Goal: Task Accomplishment & Management: Manage account settings

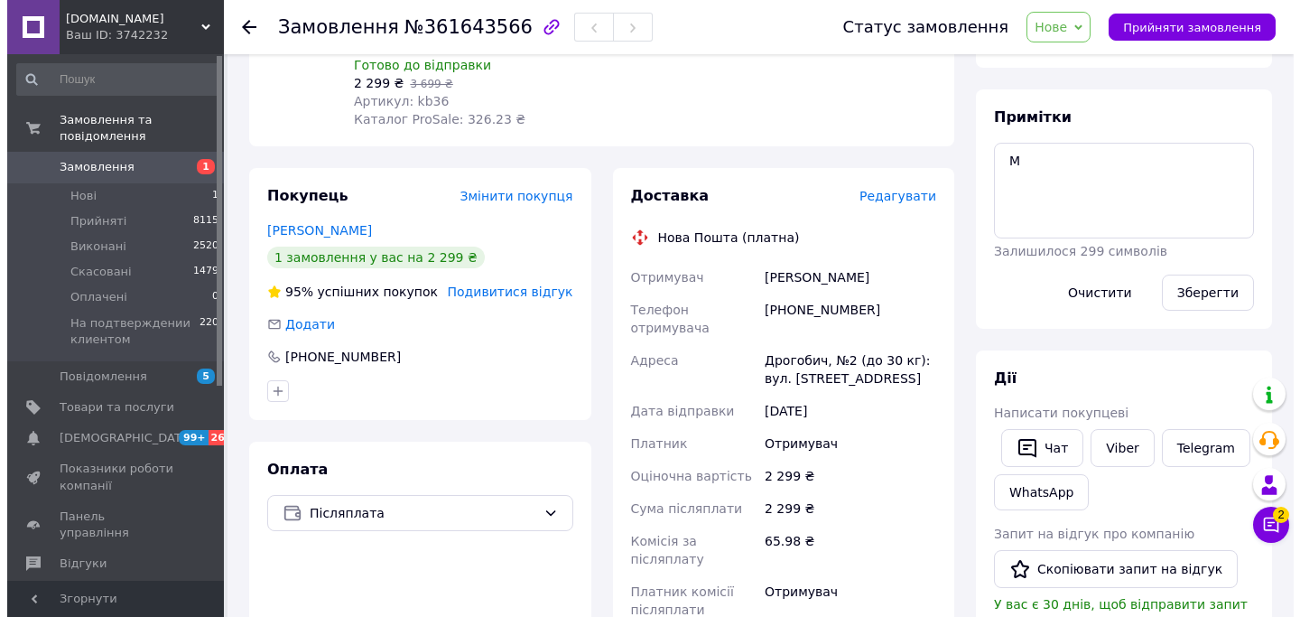
scroll to position [274, 0]
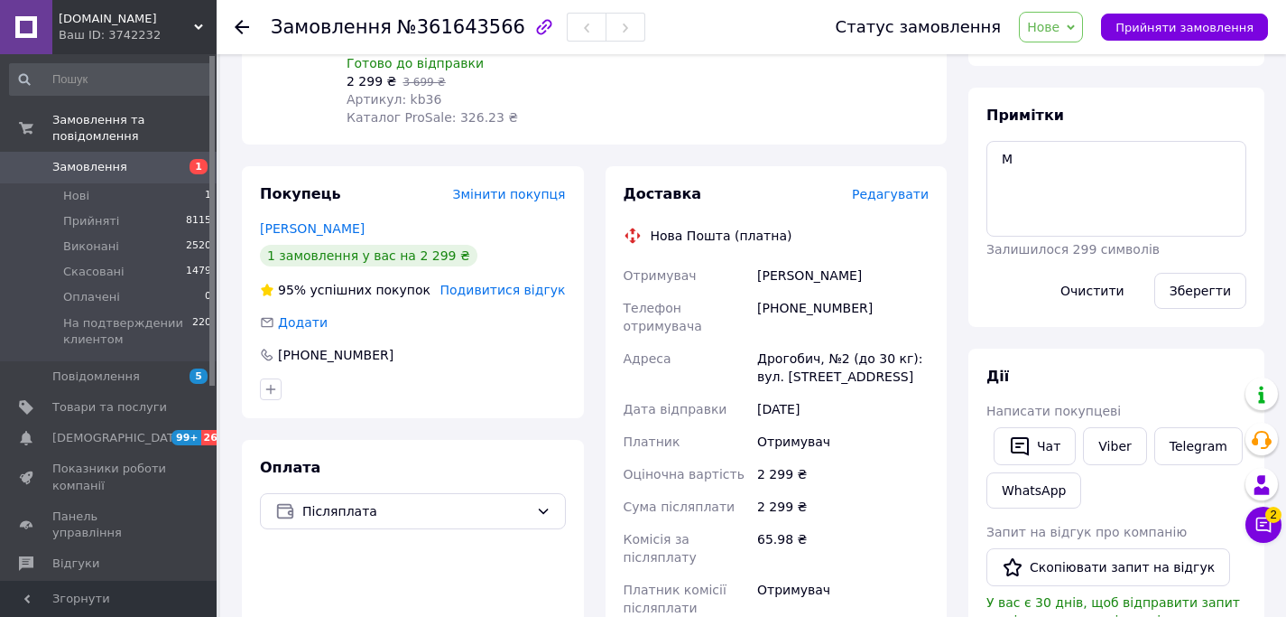
click at [487, 289] on span "Подивитися відгук" at bounding box center [503, 290] width 125 height 14
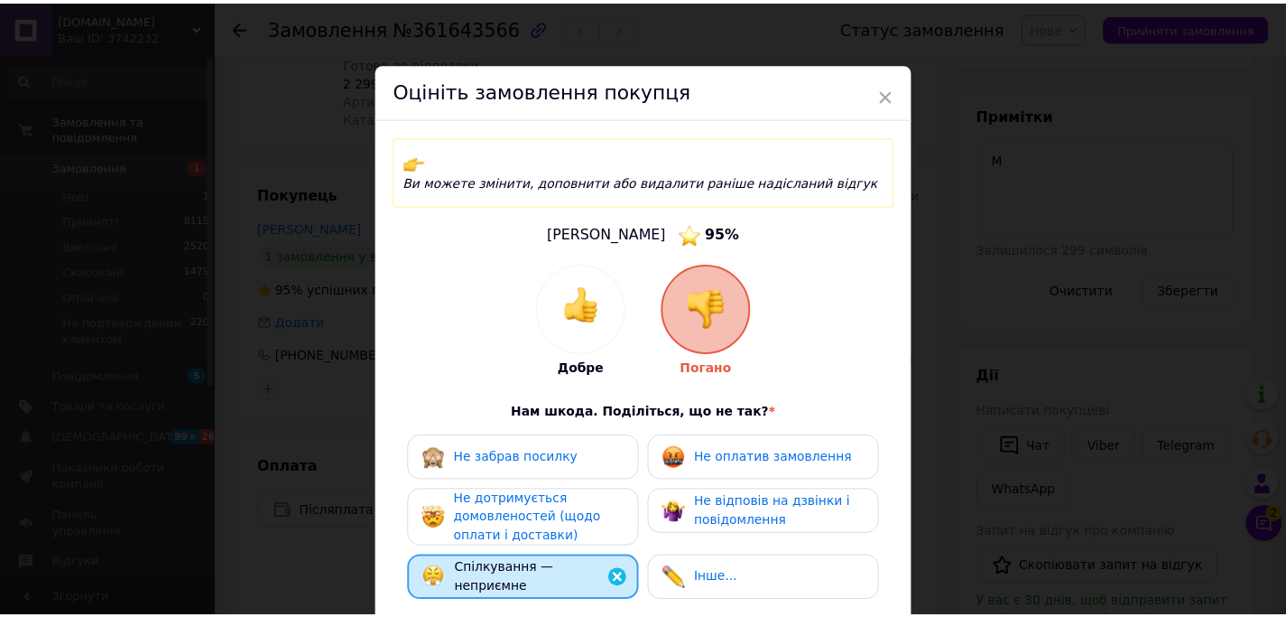
scroll to position [316, 0]
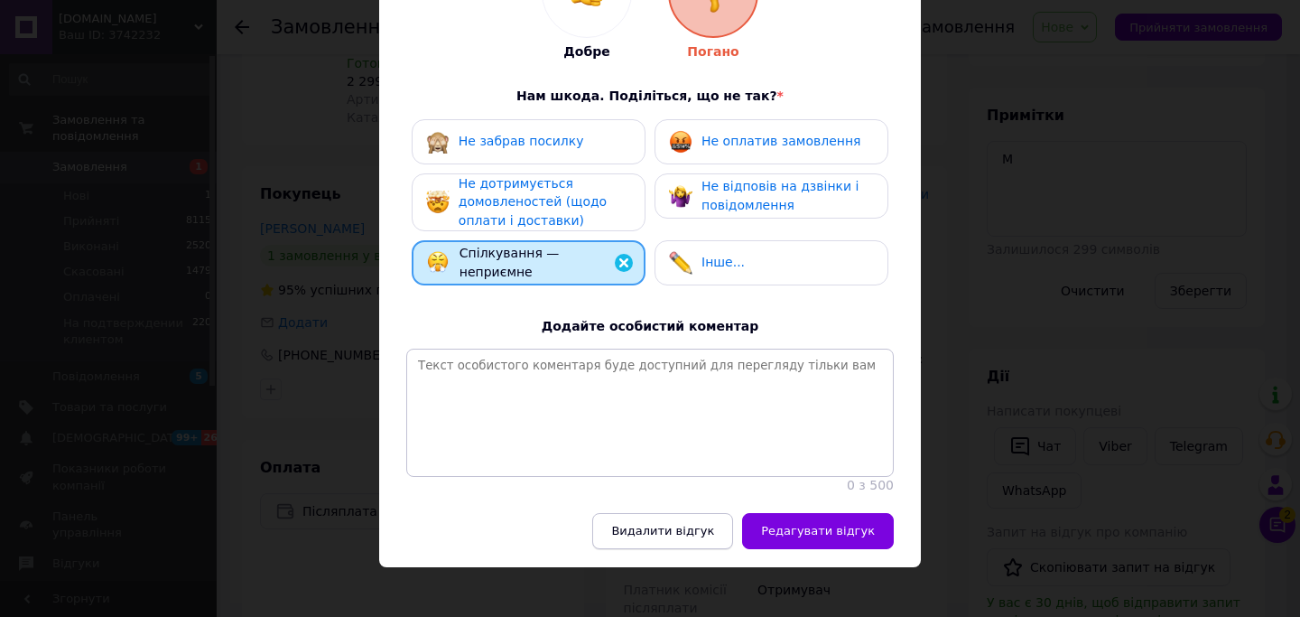
click at [692, 513] on button "Видалити відгук" at bounding box center [662, 531] width 141 height 36
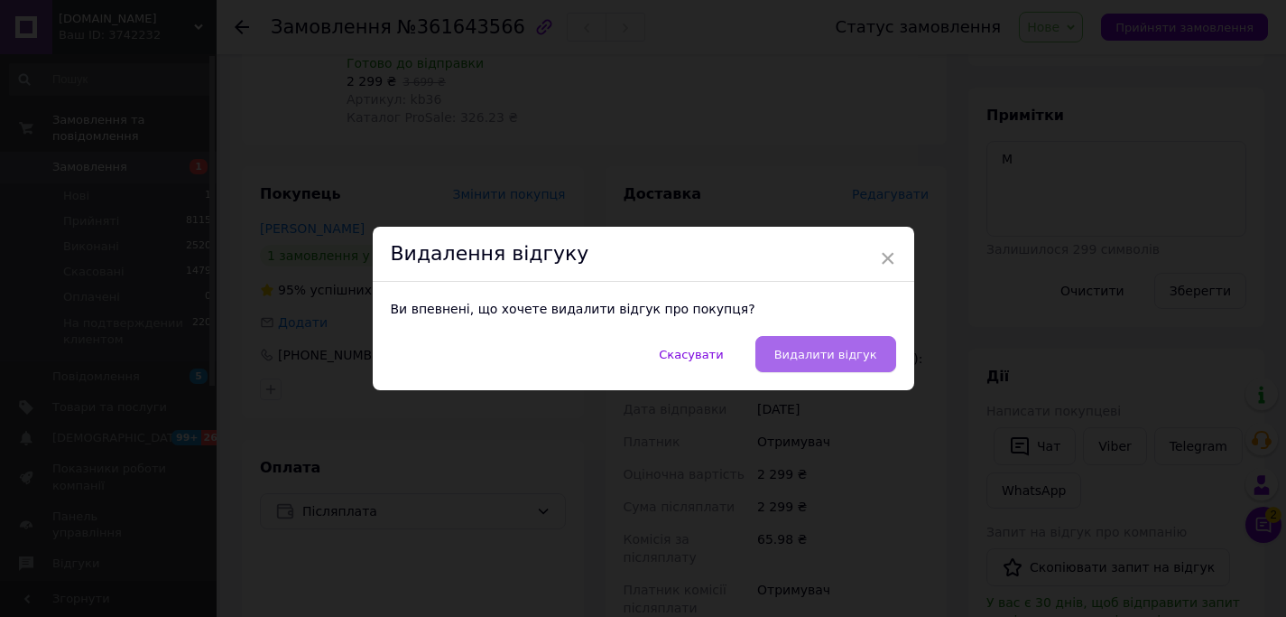
click at [834, 350] on span "Видалити відгук" at bounding box center [826, 355] width 103 height 14
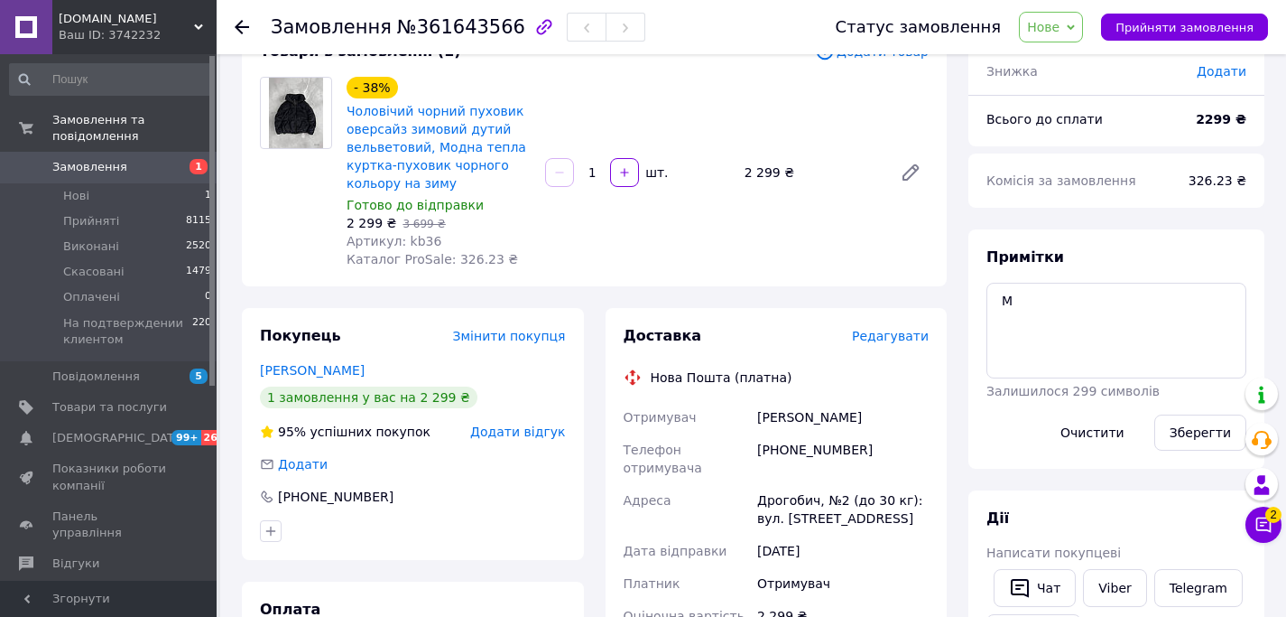
scroll to position [17, 0]
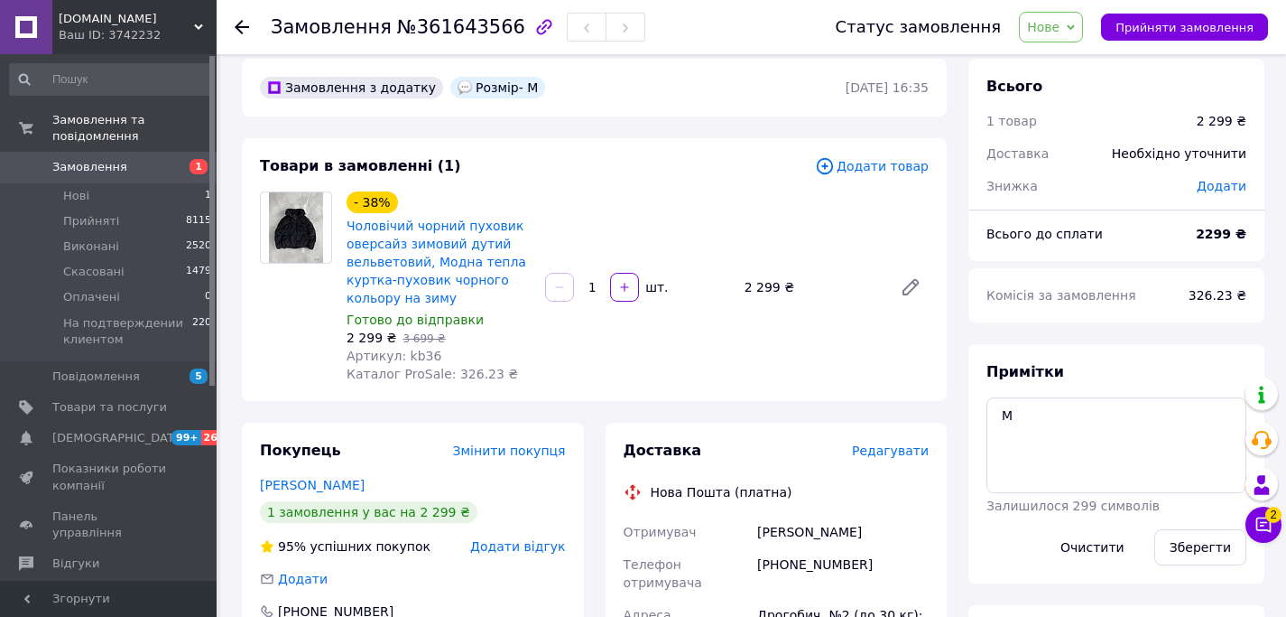
click at [413, 353] on span "Артикул: kb36" at bounding box center [394, 355] width 95 height 14
click at [413, 354] on span "Артикул: kb36" at bounding box center [394, 355] width 95 height 14
copy span "kb36"
click at [144, 413] on span "Товари та послуги" at bounding box center [109, 407] width 115 height 16
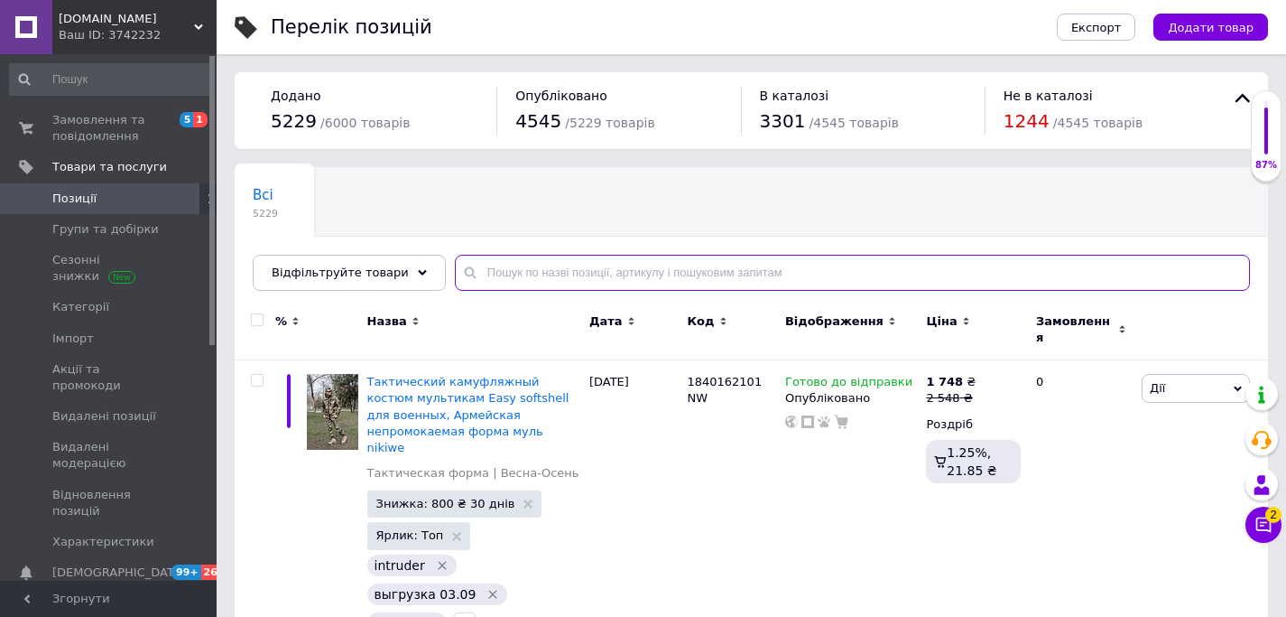
click at [582, 274] on input "text" at bounding box center [852, 273] width 795 height 36
paste input "1555138358"
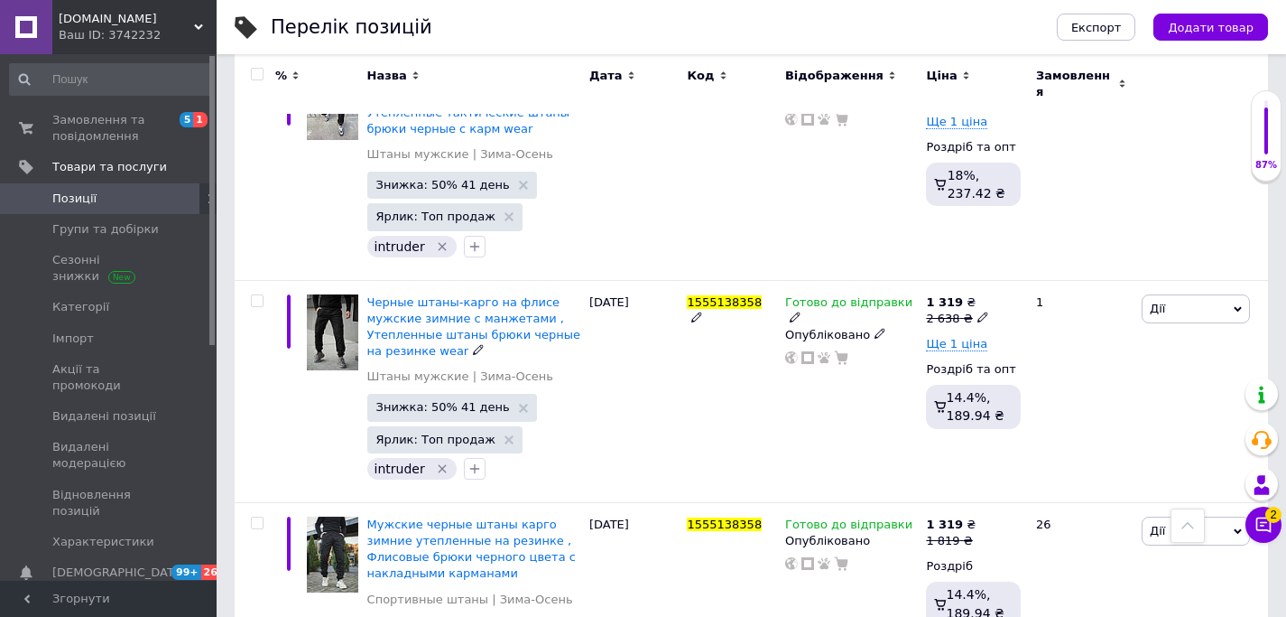
scroll to position [745, 0]
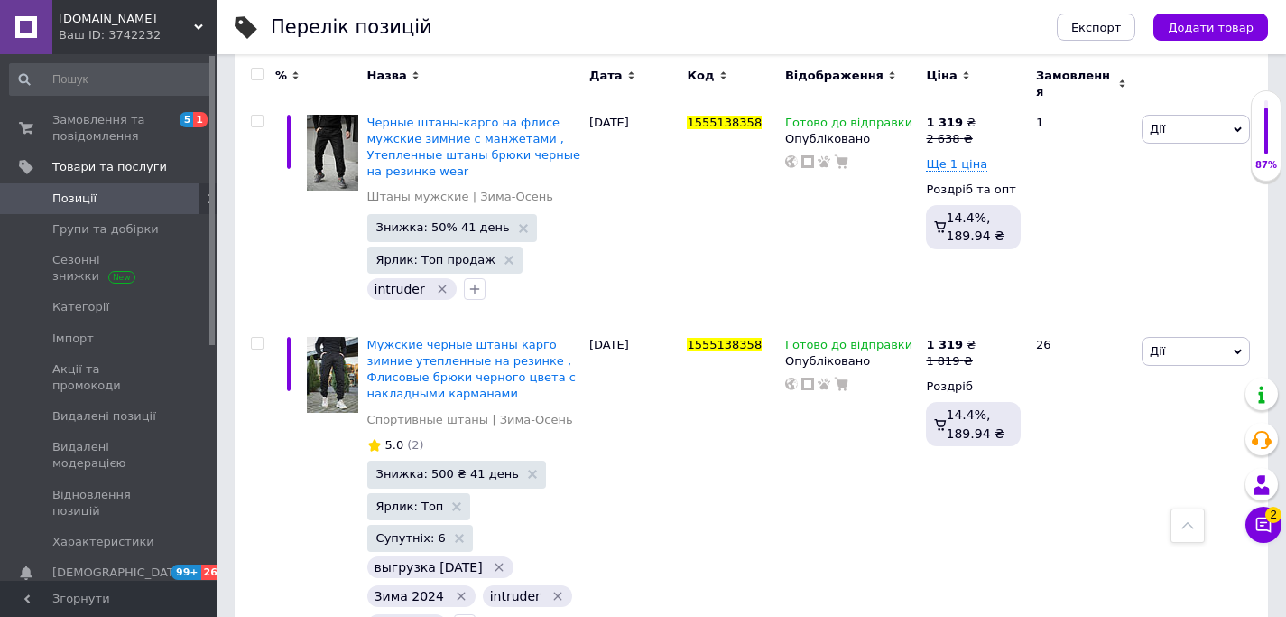
type input "1555138358"
click at [1252, 508] on div "Чат з покупцем 2" at bounding box center [1264, 524] width 36 height 36
click at [1257, 516] on icon at bounding box center [1264, 524] width 18 height 18
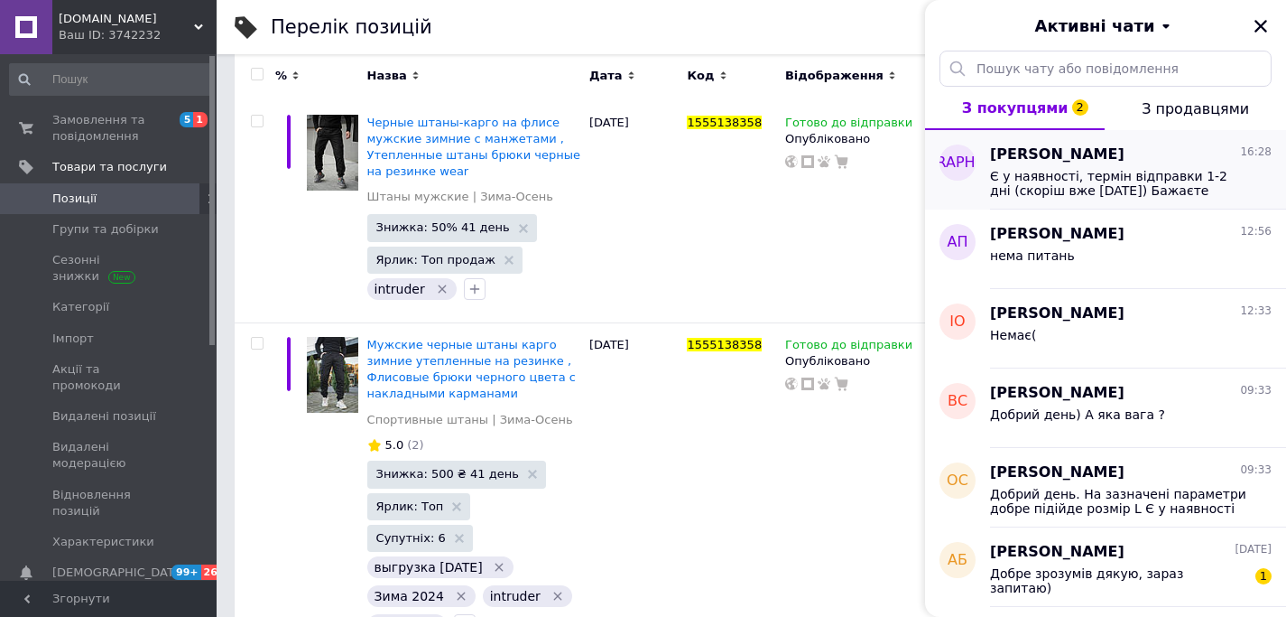
click at [1108, 166] on div "Є у наявності, термін відправки 1-2 дні (скоріш вже [DATE]) Бажаєте замовити?" at bounding box center [1131, 181] width 282 height 32
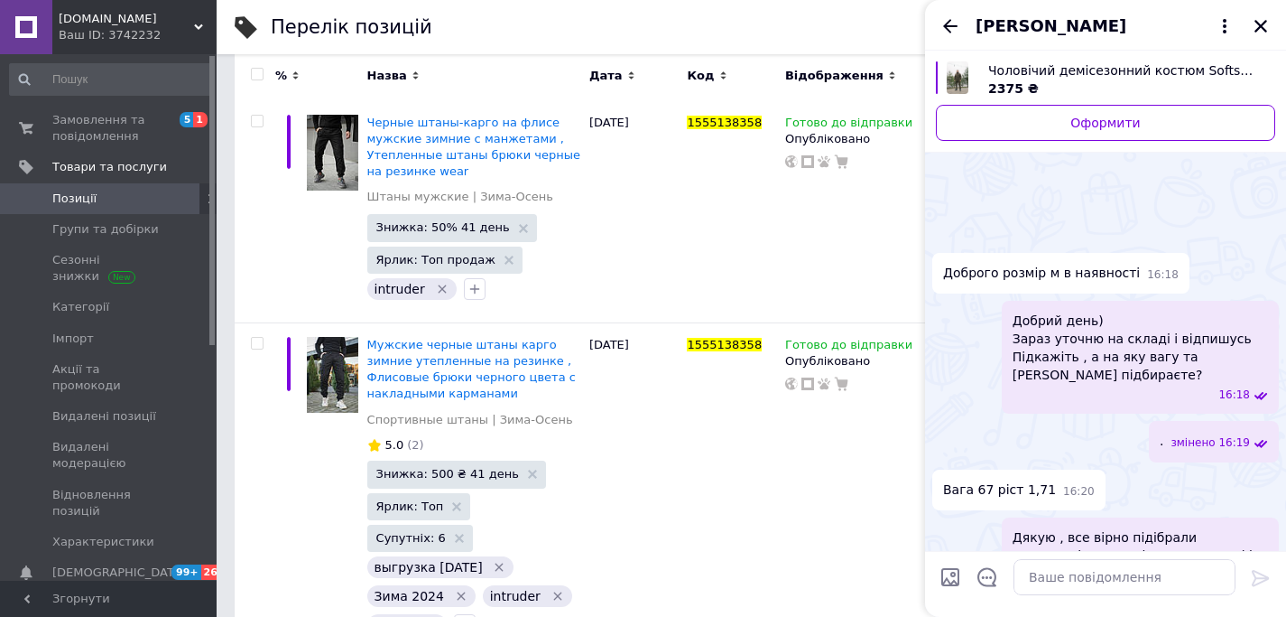
scroll to position [218, 0]
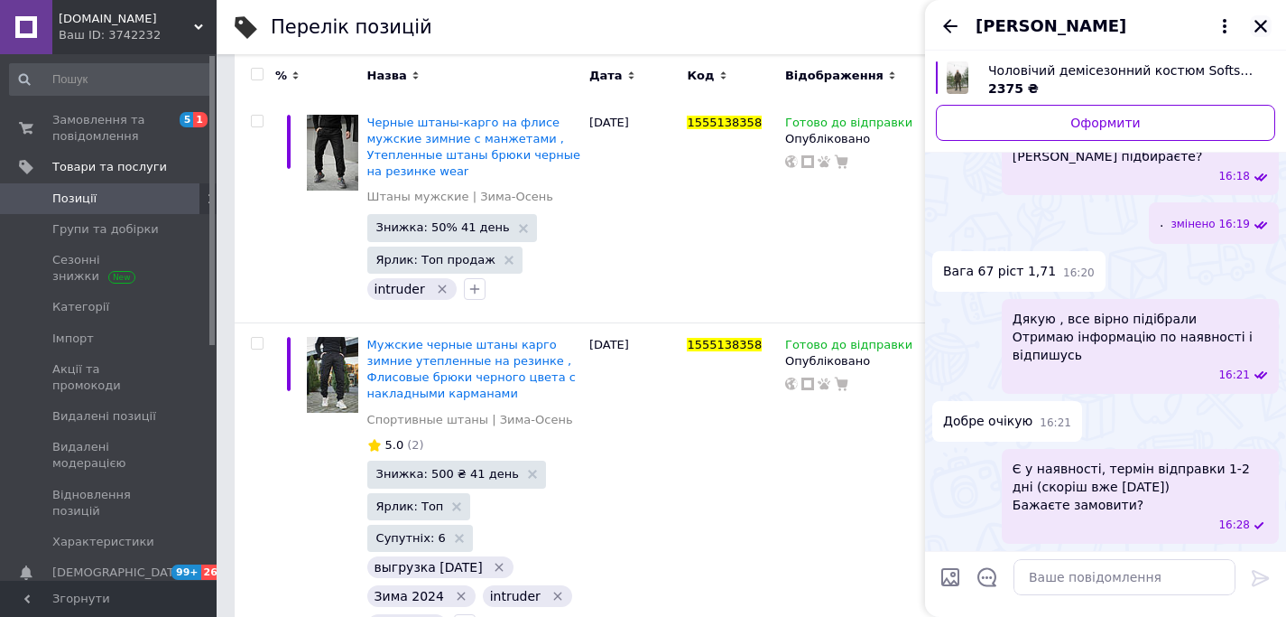
click at [1260, 32] on icon "Закрити" at bounding box center [1261, 26] width 16 height 16
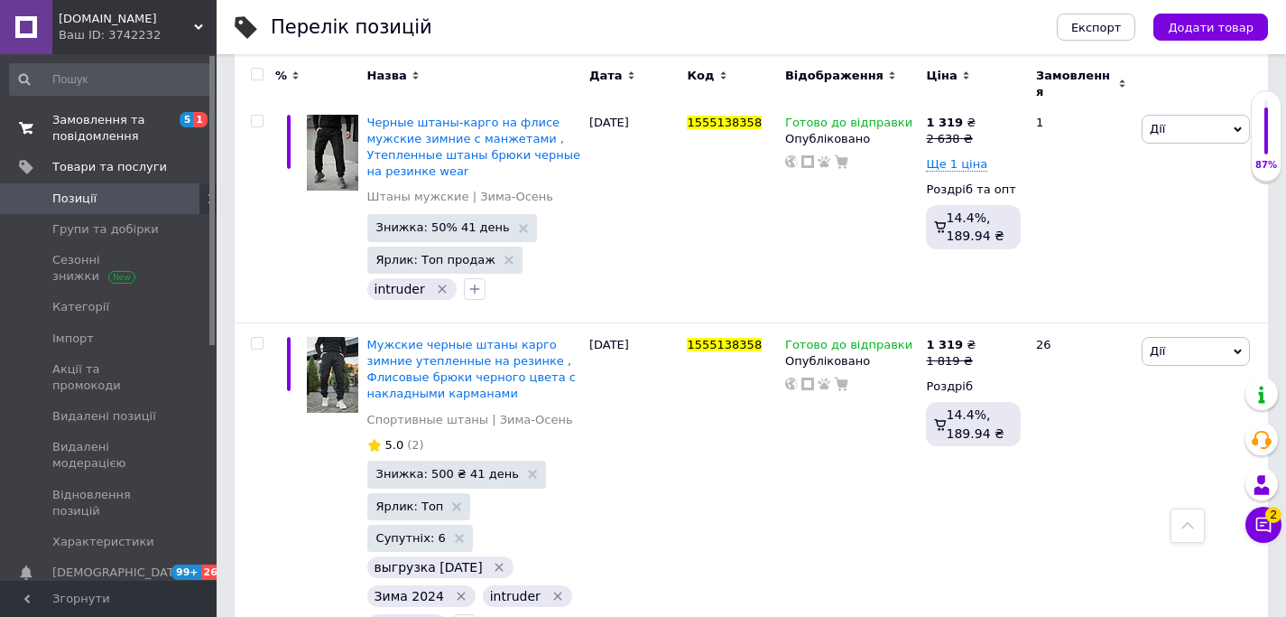
click at [122, 118] on span "Замовлення та повідомлення" at bounding box center [109, 128] width 115 height 32
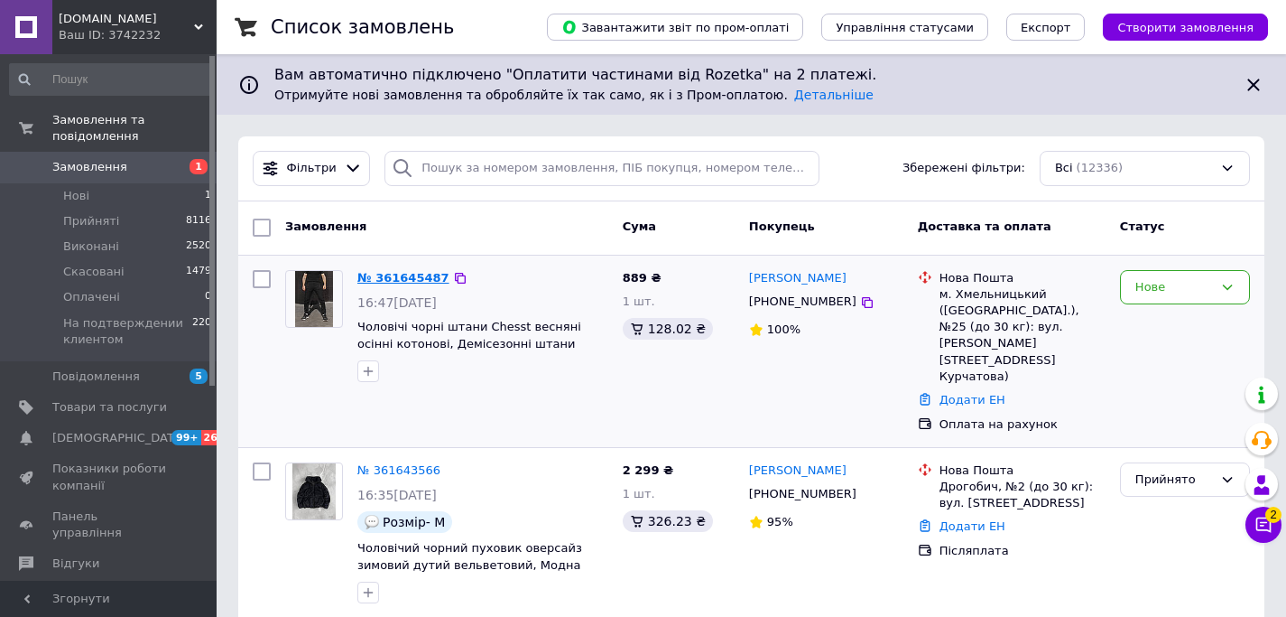
click at [422, 281] on link "№ 361645487" at bounding box center [403, 278] width 92 height 14
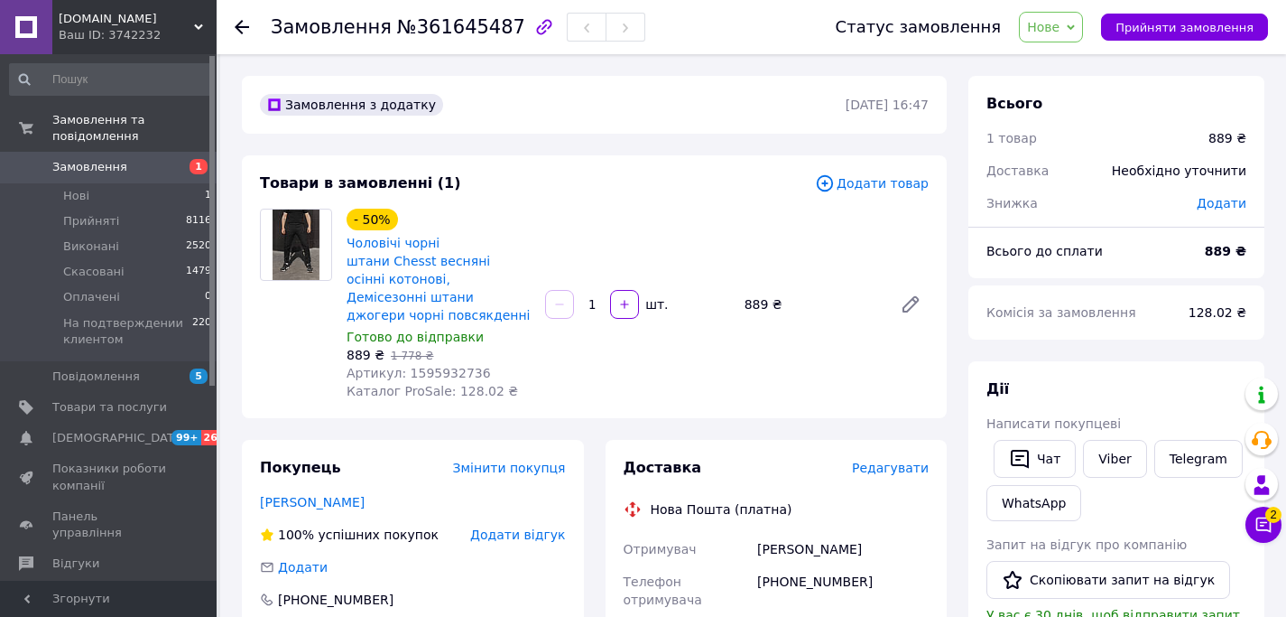
click at [417, 366] on span "Артикул: 1595932736" at bounding box center [419, 373] width 144 height 14
copy span "1595932736"
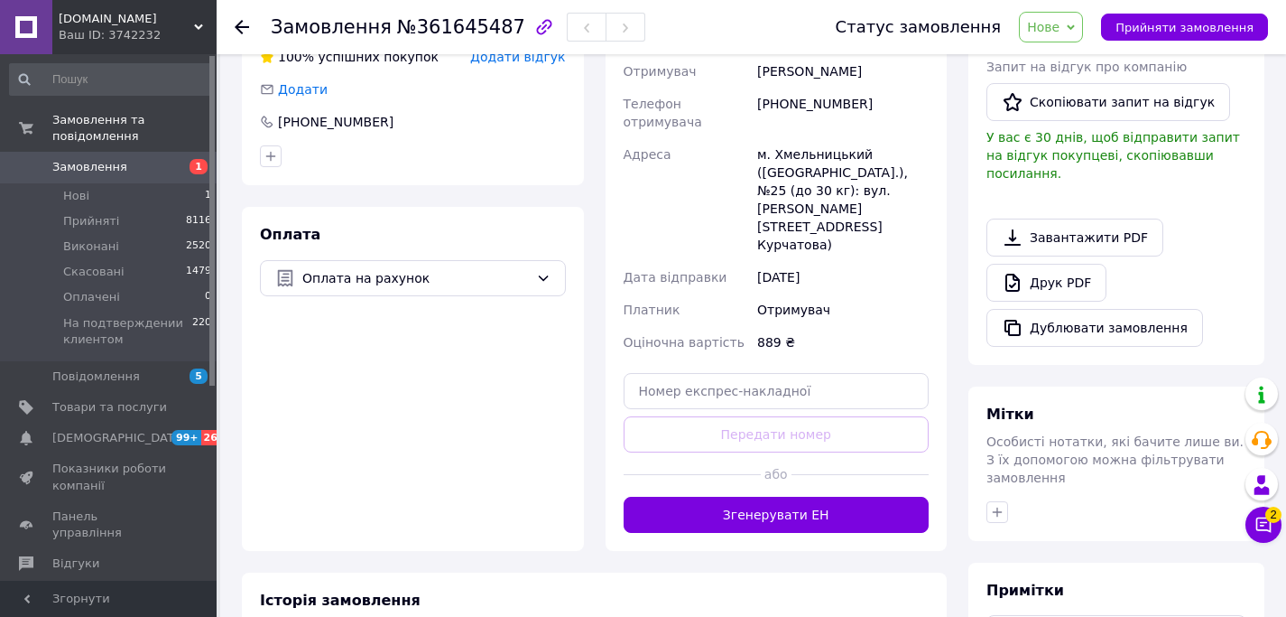
scroll to position [599, 0]
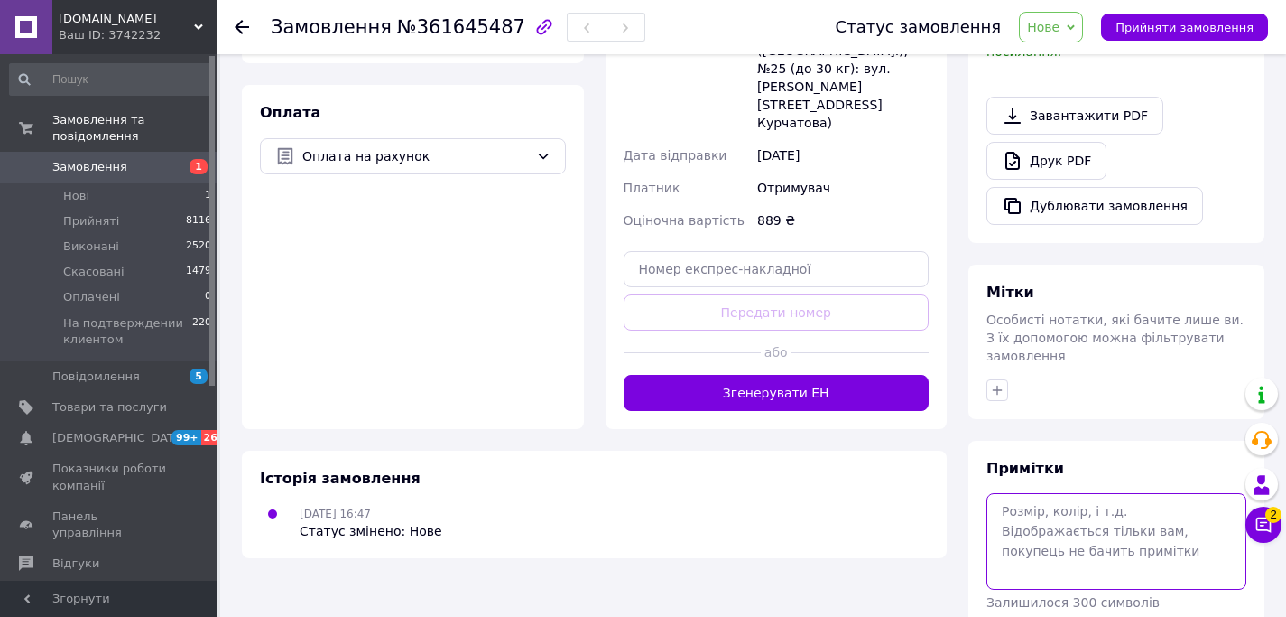
click at [1039, 496] on textarea at bounding box center [1117, 541] width 260 height 96
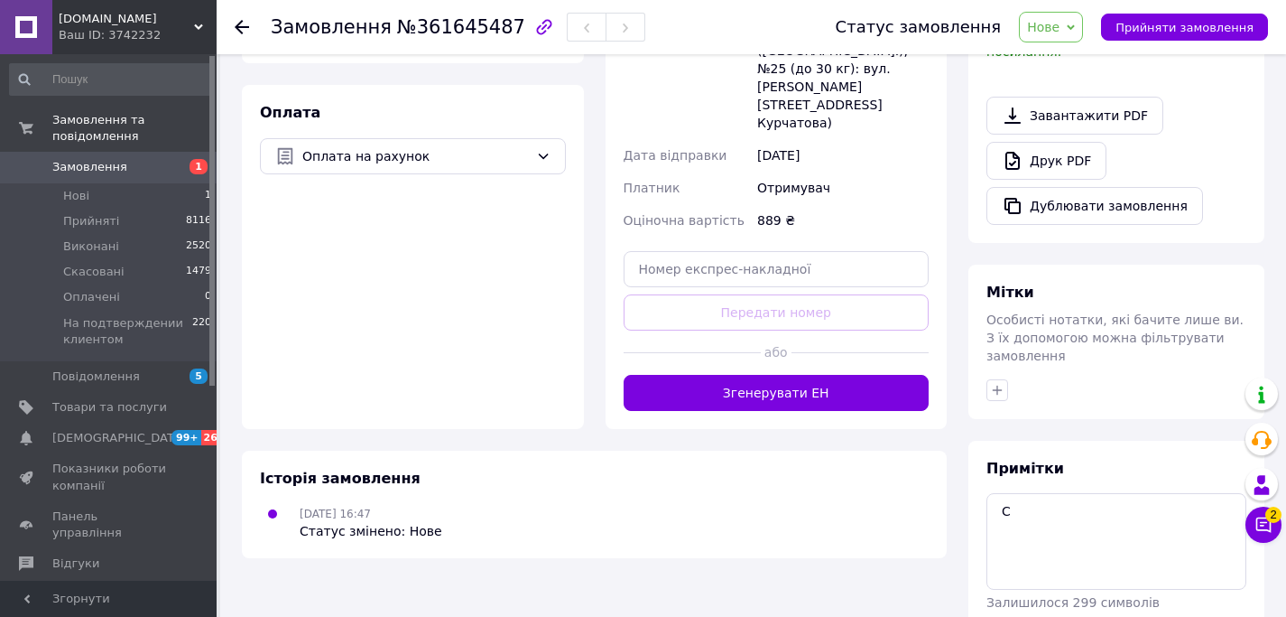
click at [959, 508] on div "Всього 1 товар 889 ₴ Доставка Необхідно уточнити Знижка Додати Всього до сплати…" at bounding box center [1117, 77] width 318 height 1203
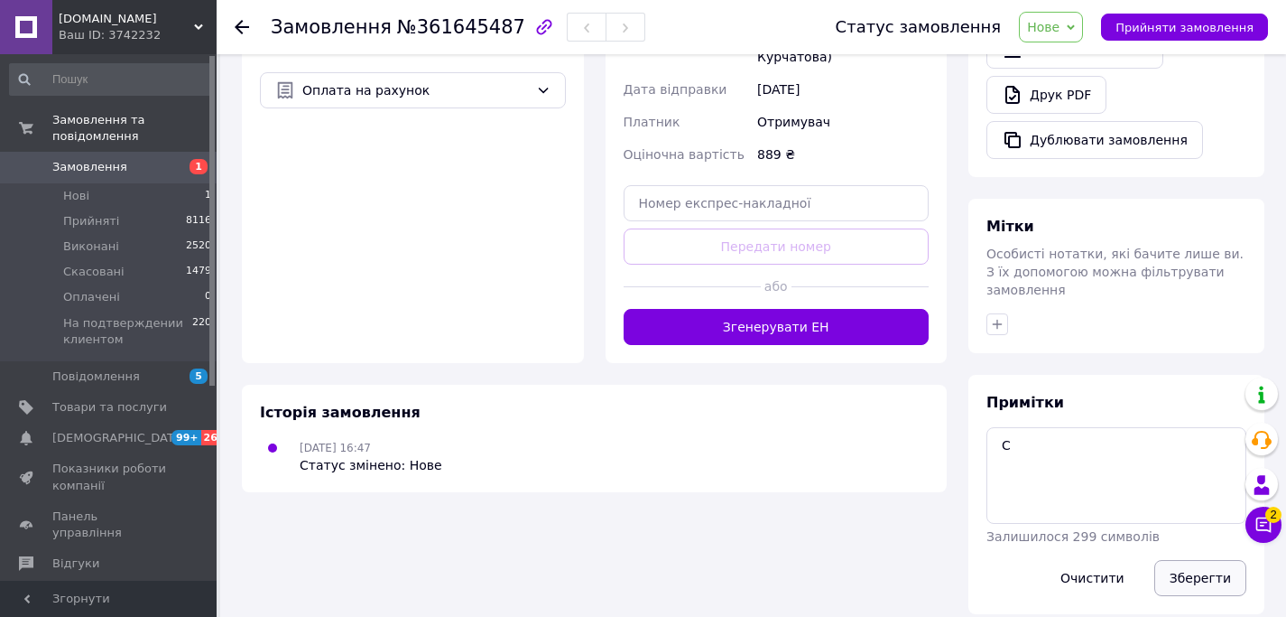
click at [1209, 560] on button "Зберегти" at bounding box center [1201, 578] width 92 height 36
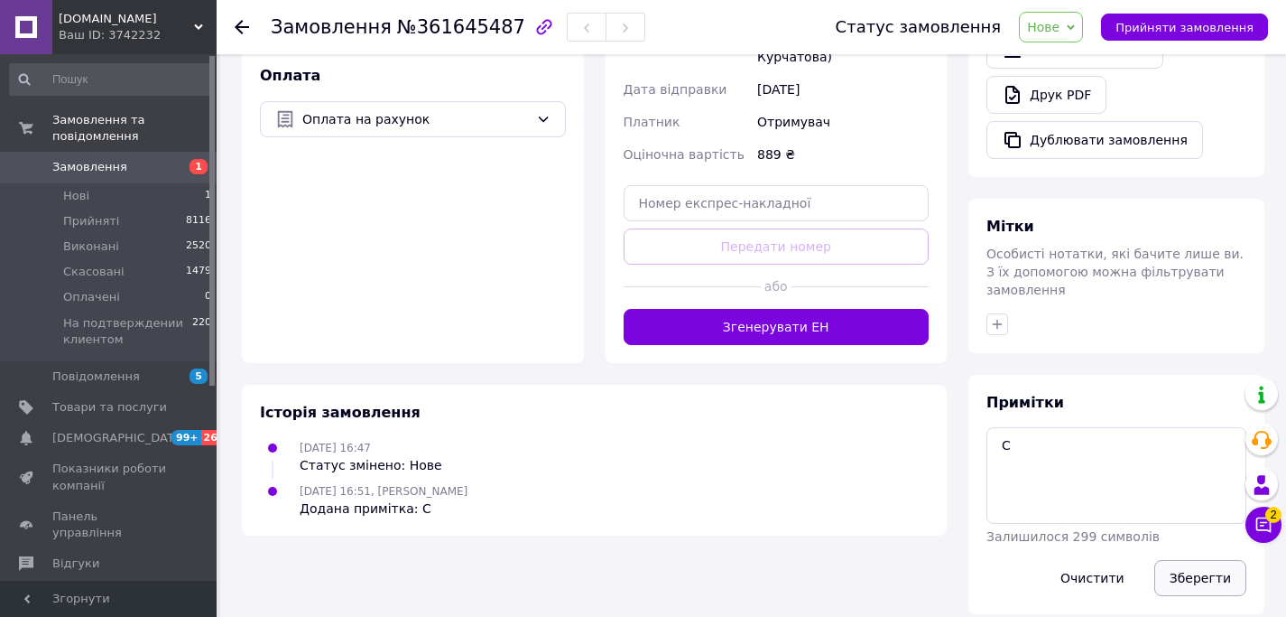
click at [1191, 560] on button "Зберегти" at bounding box center [1201, 578] width 92 height 36
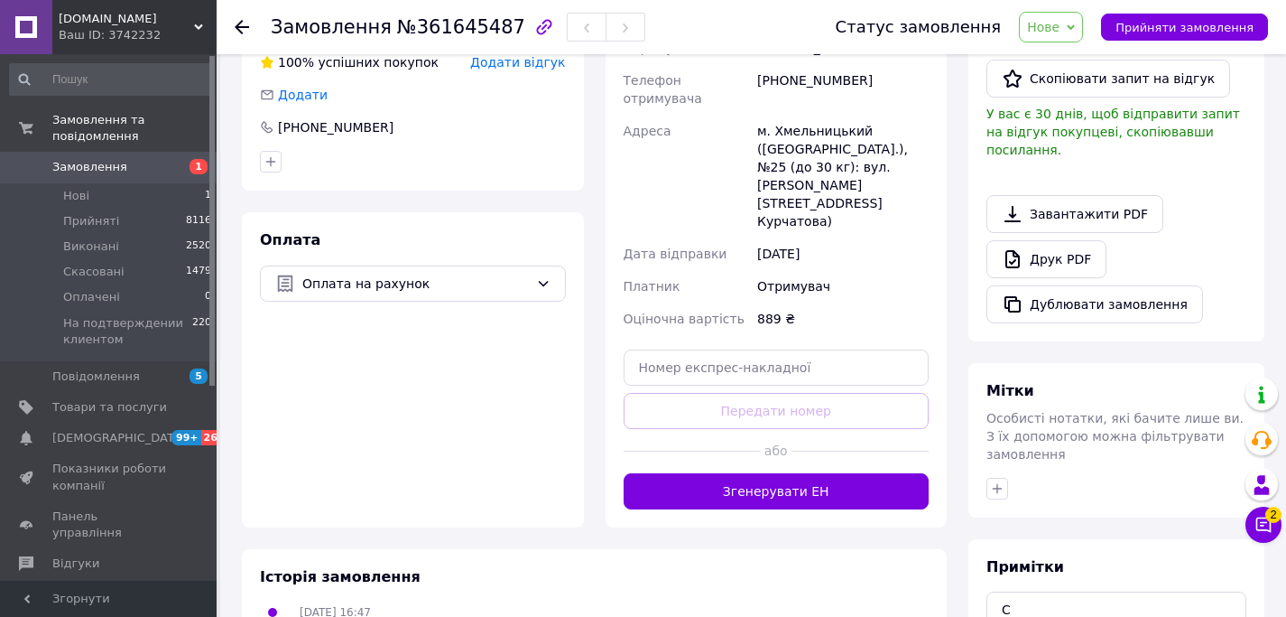
scroll to position [456, 0]
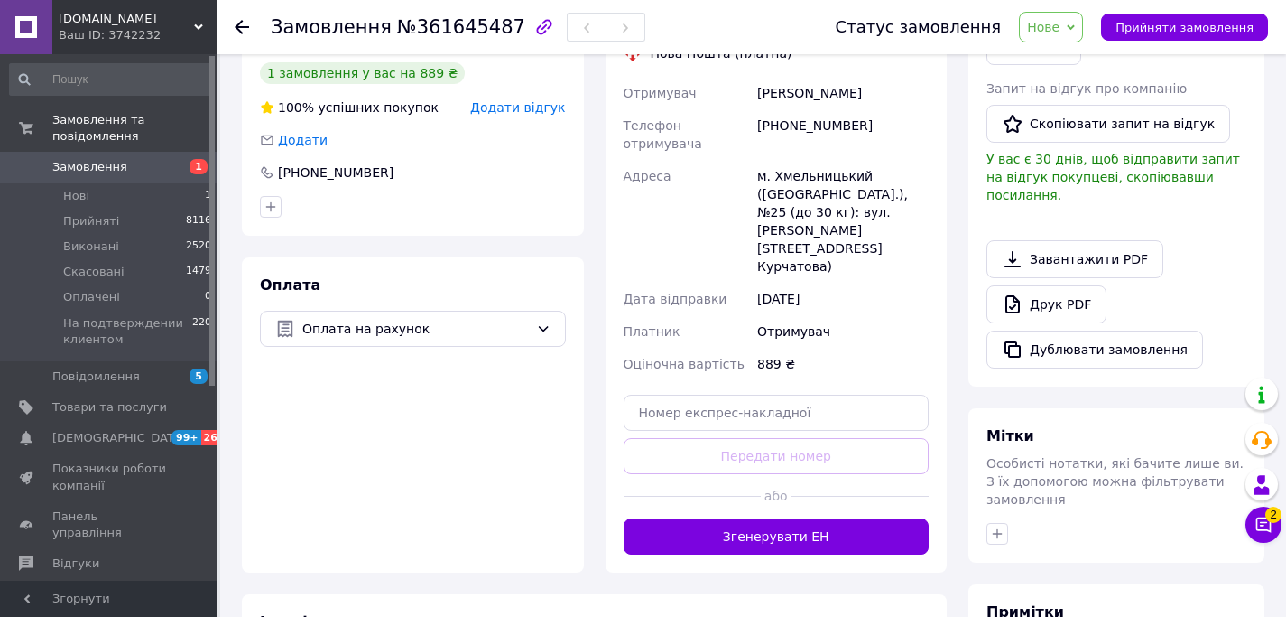
click at [965, 316] on div "Всього 1 товар 889 ₴ Доставка Необхідно уточнити Знижка Додати Всього до сплати…" at bounding box center [1117, 221] width 318 height 1203
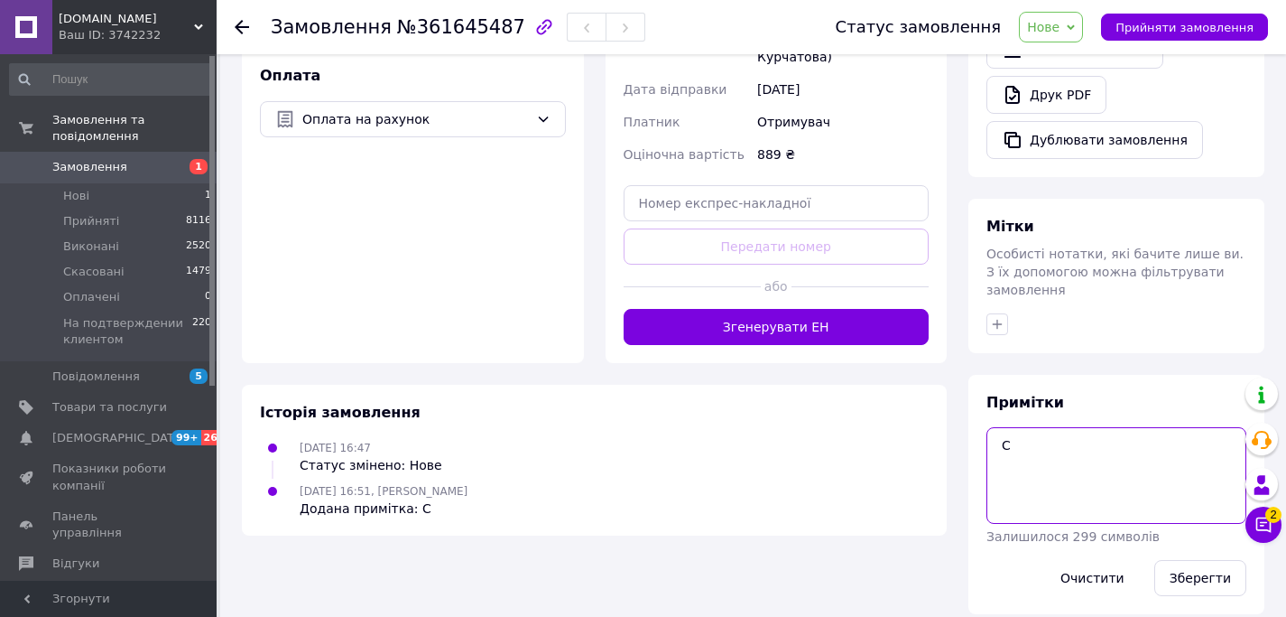
click at [1050, 441] on textarea "С" at bounding box center [1117, 475] width 260 height 96
type textarea "С"
click at [1192, 567] on button "Зберегти" at bounding box center [1201, 578] width 92 height 36
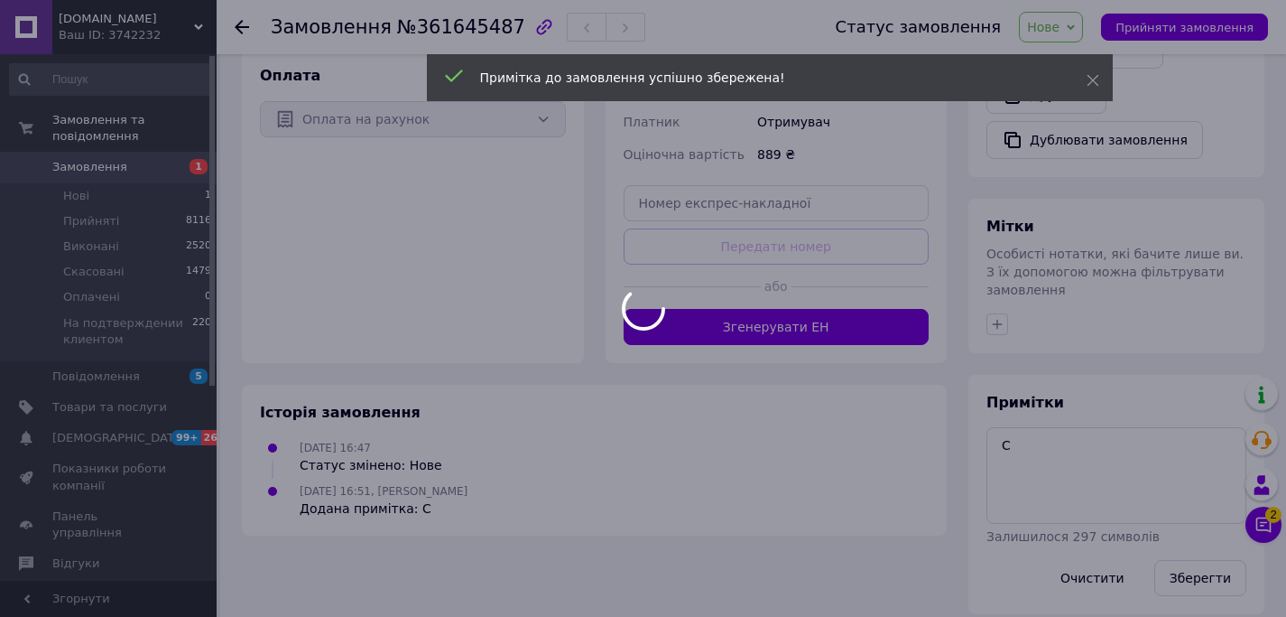
click at [874, 481] on div "12.09.2025 16:51, Ангеліна Ангеліна Додана примітка: С" at bounding box center [594, 499] width 683 height 36
click at [901, 442] on div at bounding box center [643, 308] width 1286 height 617
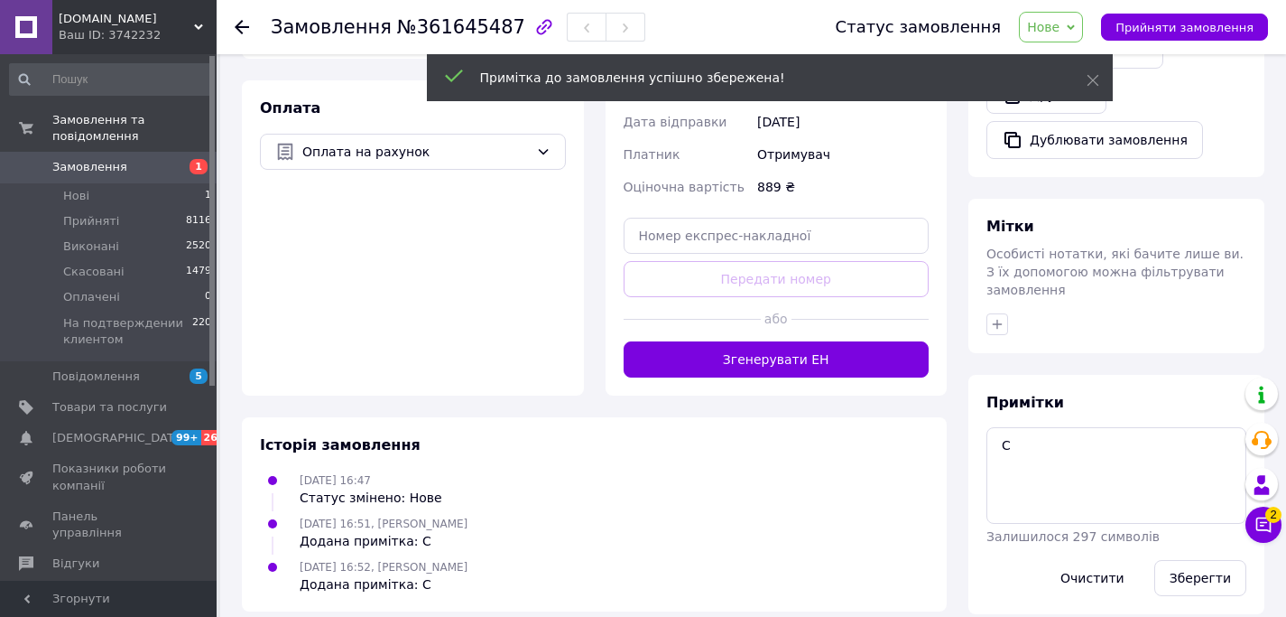
click at [1029, 401] on div "Примітки С Залишилося 297 символів Очистити Зберегти" at bounding box center [1117, 494] width 260 height 203
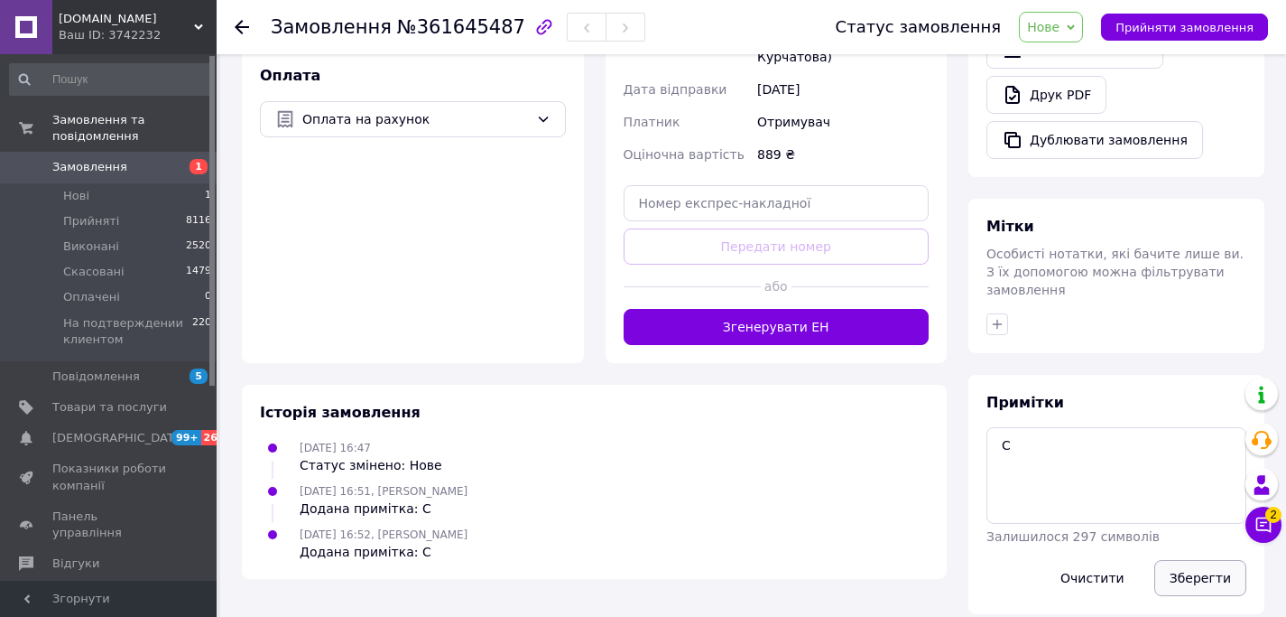
click at [1207, 563] on button "Зберегти" at bounding box center [1201, 578] width 92 height 36
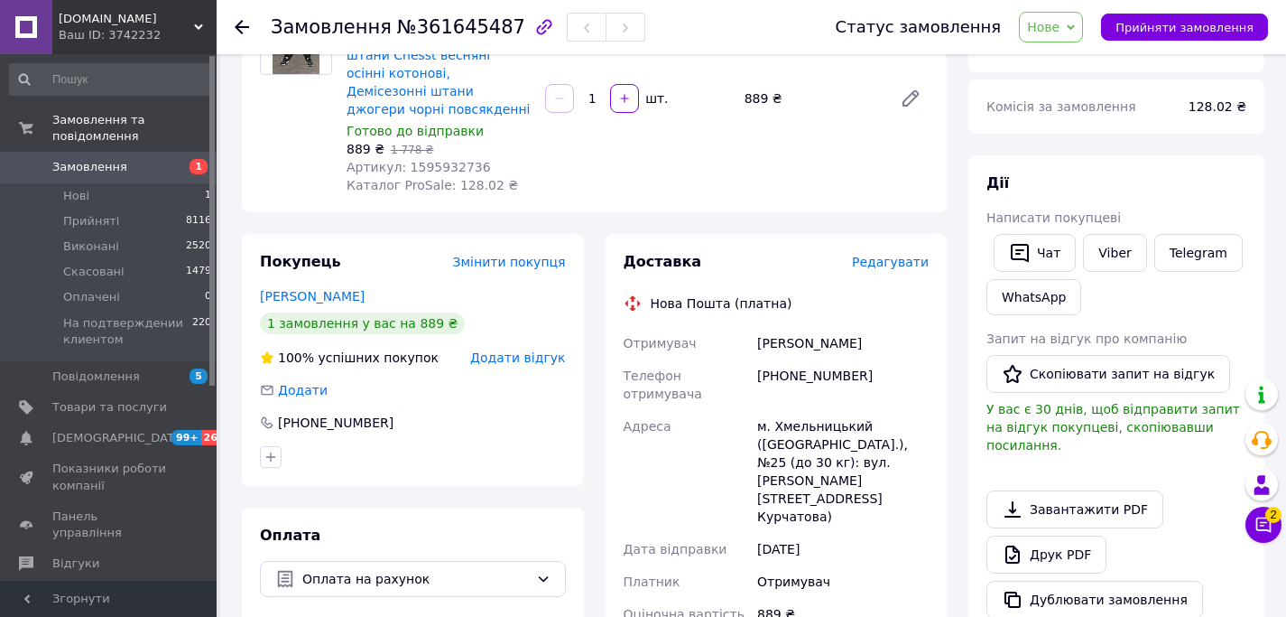
scroll to position [203, 0]
